Goal: Check status: Check status

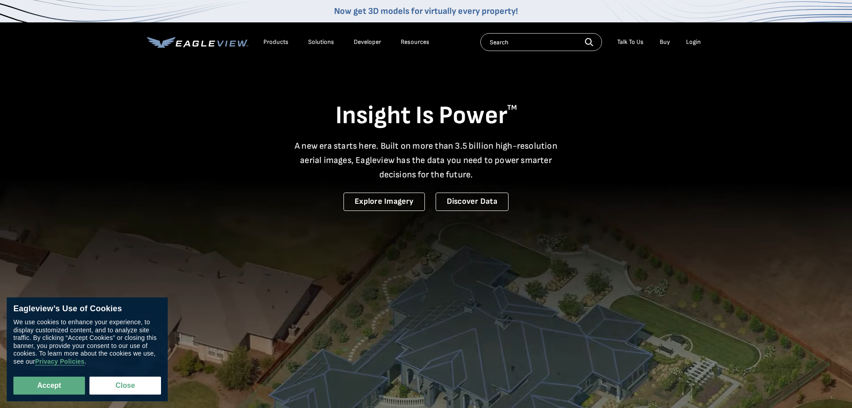
click at [694, 43] on div "Login" at bounding box center [693, 42] width 15 height 8
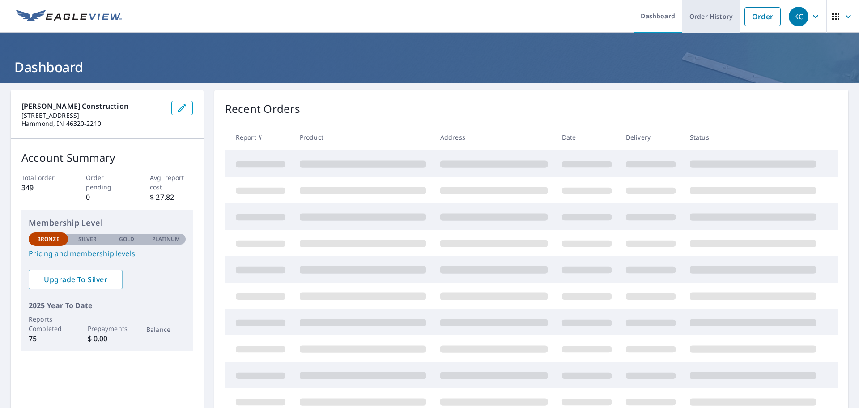
click at [709, 18] on link "Order History" at bounding box center [711, 16] width 58 height 33
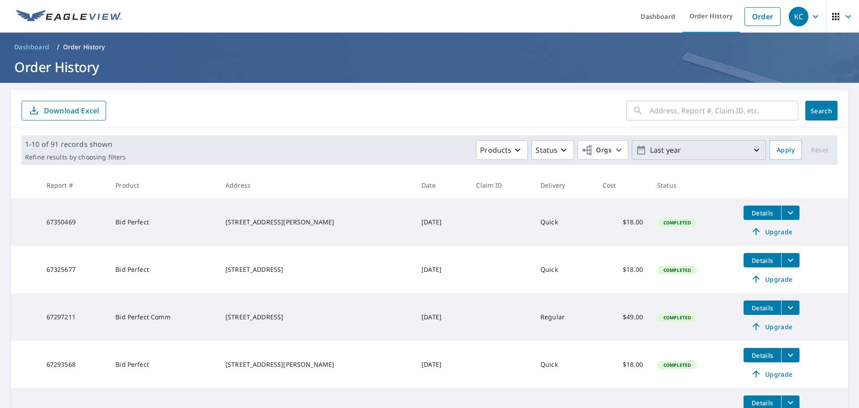
click at [754, 151] on icon "button" at bounding box center [756, 150] width 5 height 3
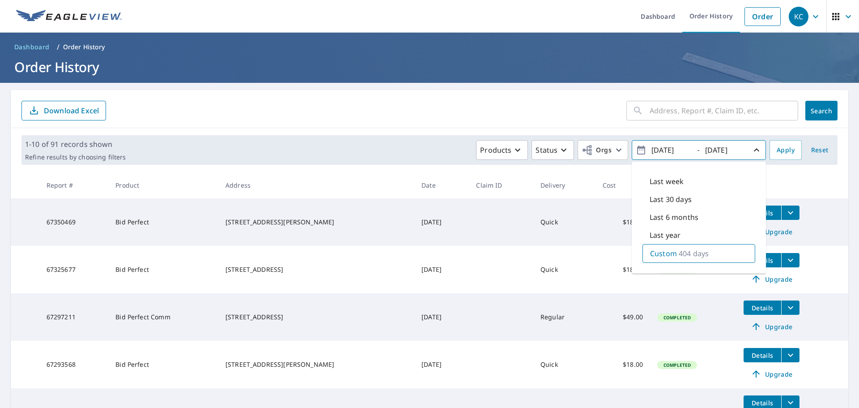
click at [661, 153] on input "[DATE]" at bounding box center [671, 150] width 44 height 14
type input "[DATE]"
click at [740, 151] on div "[DATE]" at bounding box center [725, 150] width 45 height 16
click at [729, 149] on input "[DATE]" at bounding box center [725, 150] width 44 height 14
click at [727, 150] on input "[DATE]" at bounding box center [725, 150] width 44 height 14
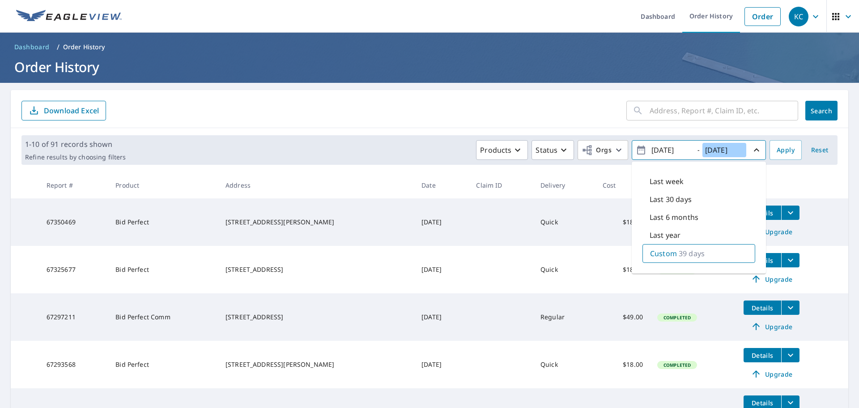
click at [727, 150] on input "[DATE]" at bounding box center [725, 150] width 44 height 14
type input "[DATE]"
click at [777, 153] on span "Apply" at bounding box center [786, 150] width 18 height 11
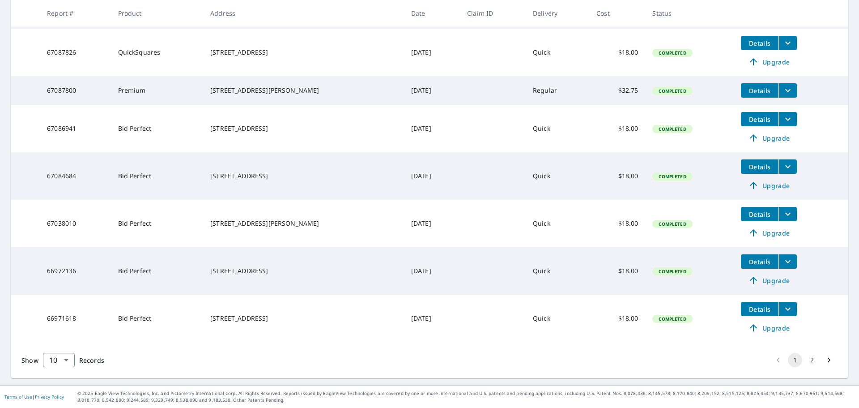
scroll to position [315, 0]
click at [53, 359] on body "KC KC Dashboard Order History Order KC Dashboard / Order History Order History …" at bounding box center [429, 204] width 859 height 408
click at [58, 360] on li "25" at bounding box center [59, 357] width 32 height 16
